Goal: Submit feedback/report problem

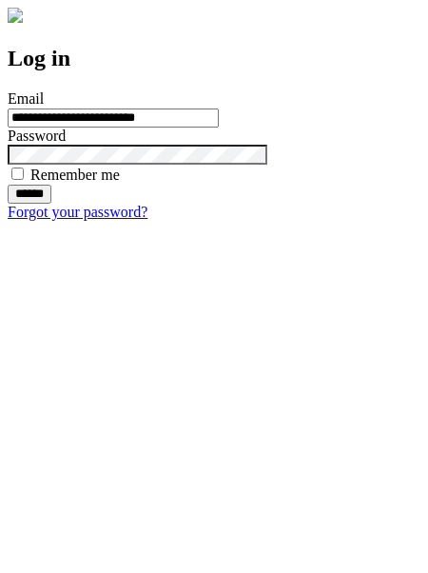
click at [51, 204] on input "******" at bounding box center [30, 194] width 44 height 19
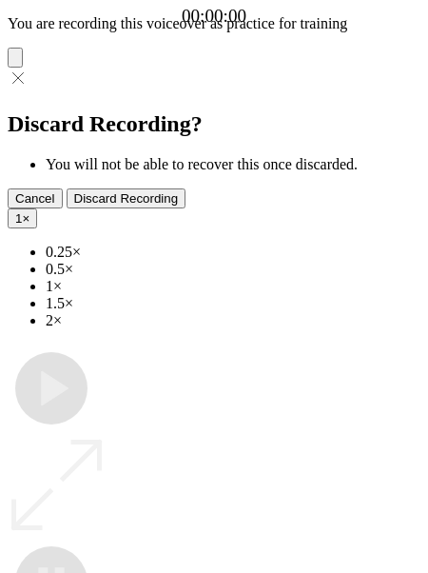
type input "**********"
